Goal: Use online tool/utility: Utilize a website feature to perform a specific function

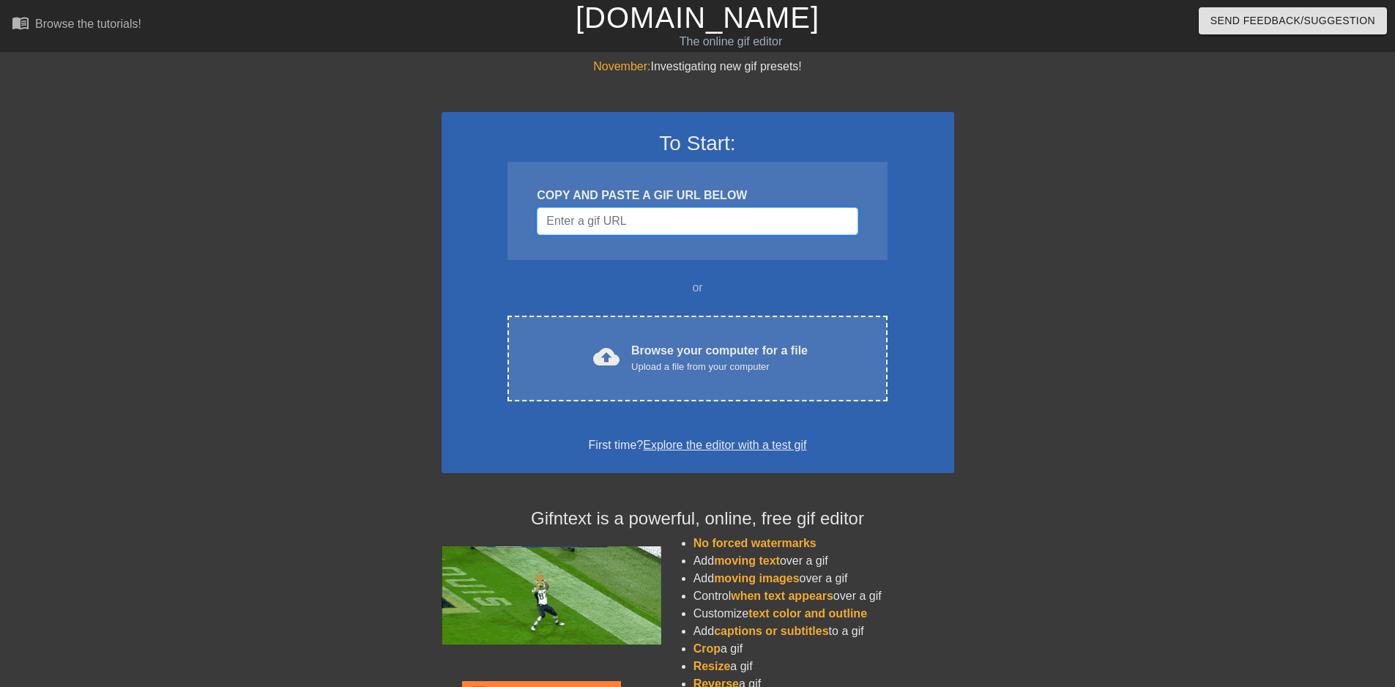
click at [588, 221] on input "Username" at bounding box center [697, 221] width 321 height 28
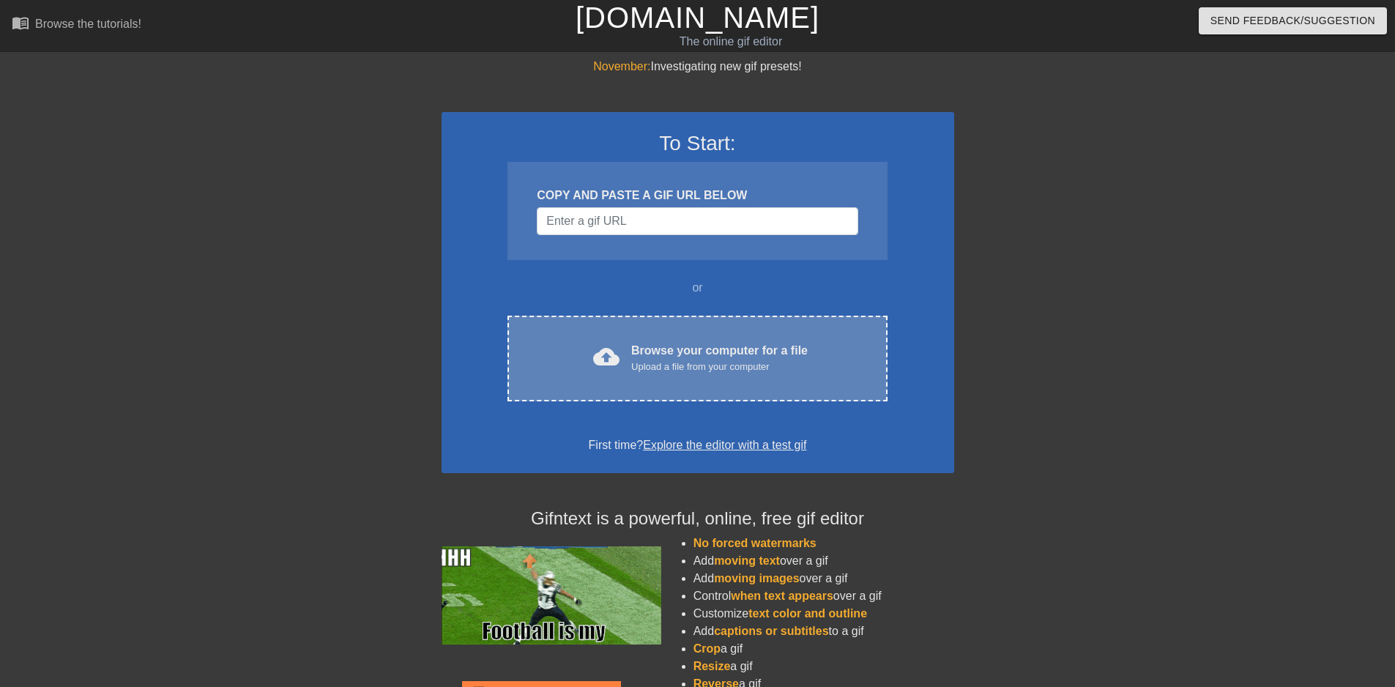
click at [581, 349] on div "cloud_upload Browse your computer for a file Upload a file from your computer" at bounding box center [697, 358] width 318 height 33
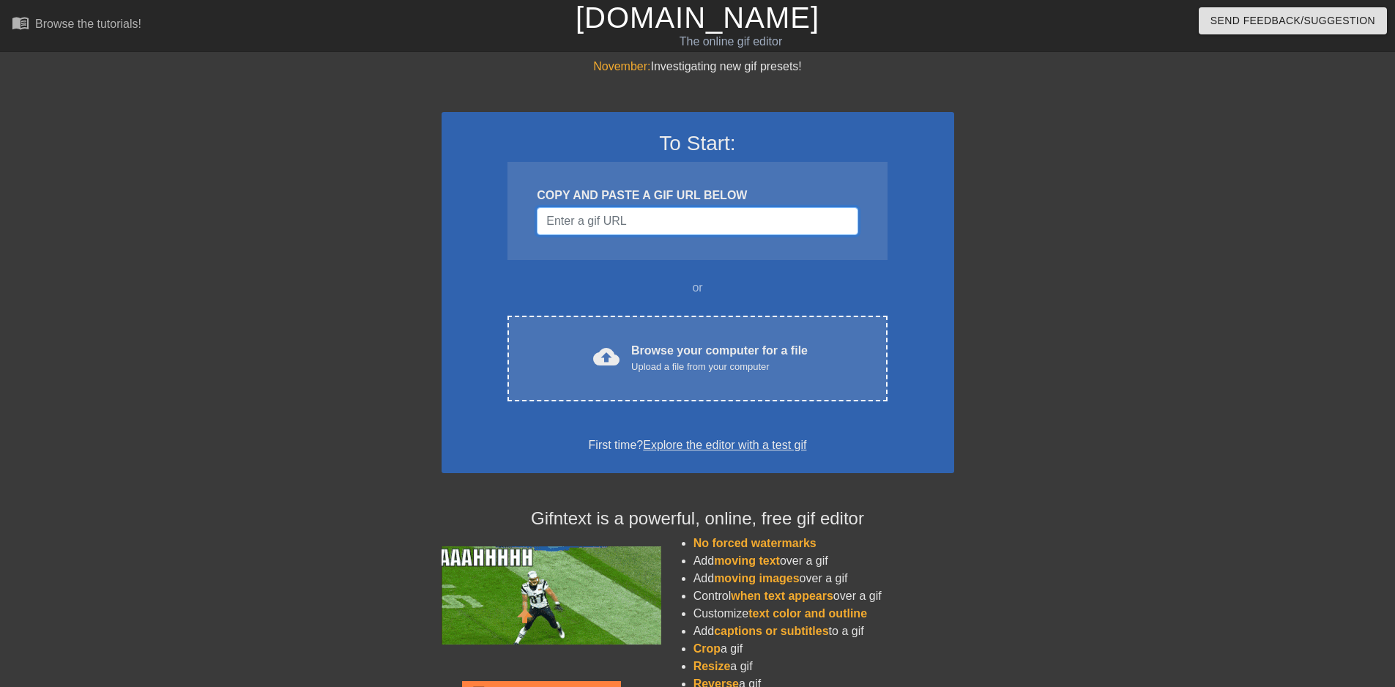
click at [658, 220] on input "Username" at bounding box center [697, 221] width 321 height 28
click at [676, 215] on input "Username" at bounding box center [697, 221] width 321 height 28
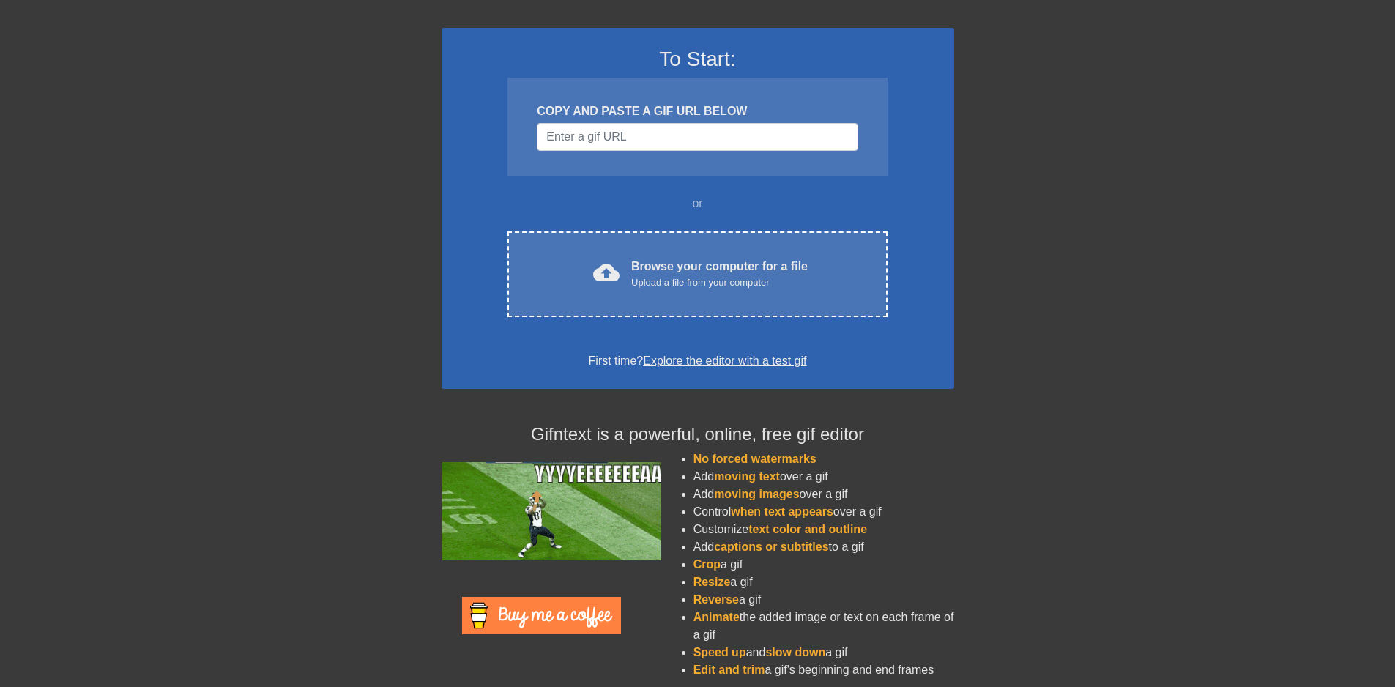
scroll to position [94, 0]
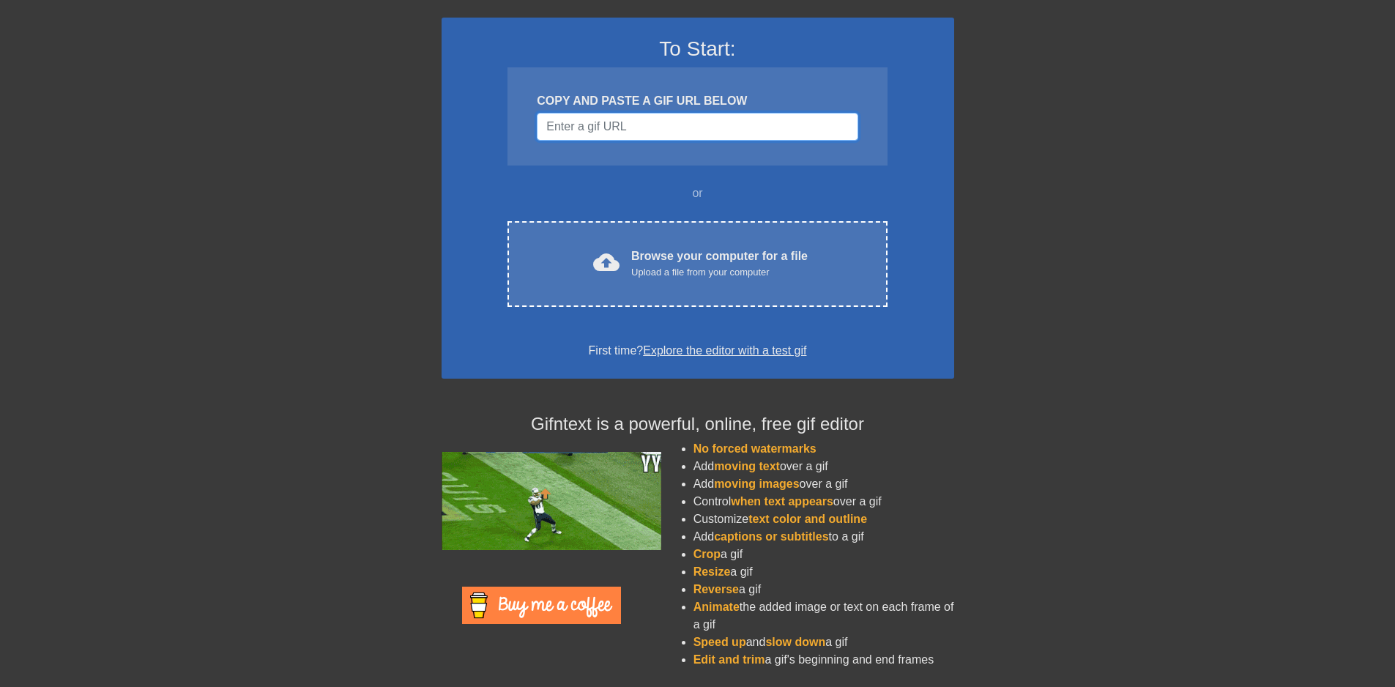
click at [584, 125] on input "Username" at bounding box center [697, 127] width 321 height 28
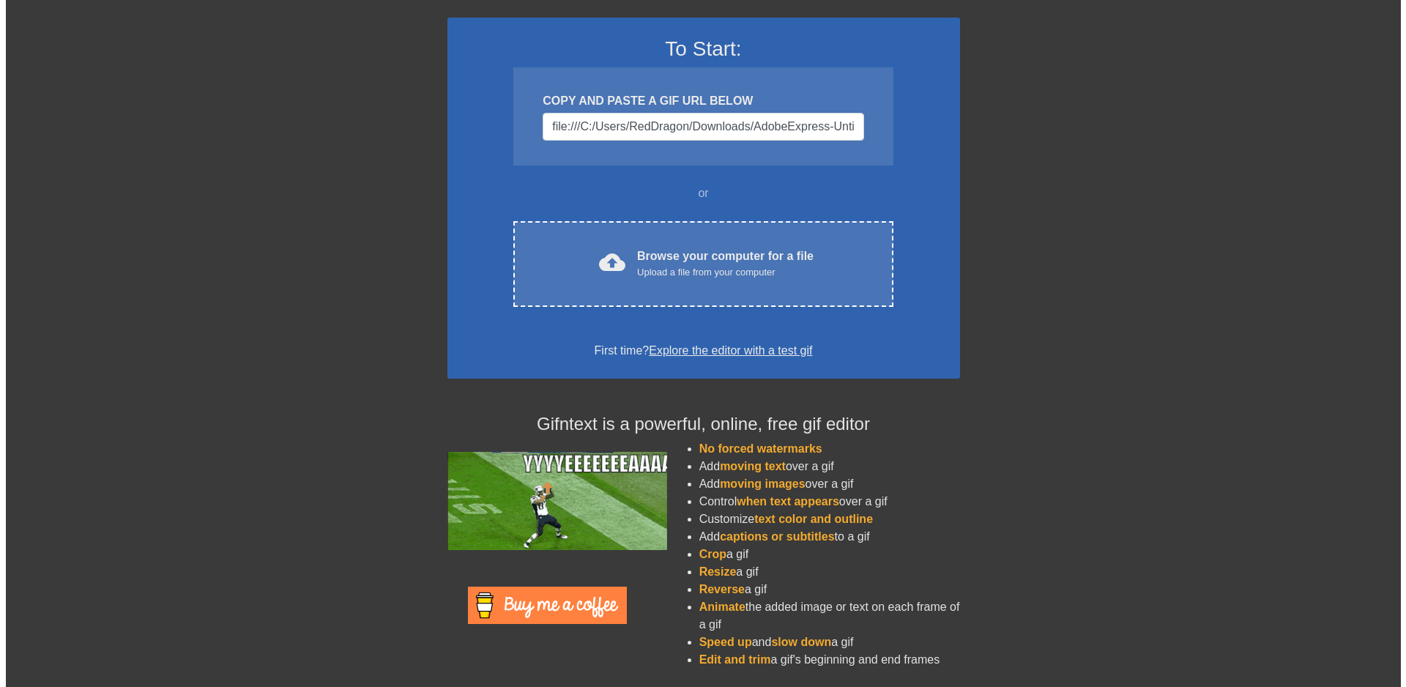
scroll to position [0, 0]
